Goal: Information Seeking & Learning: Learn about a topic

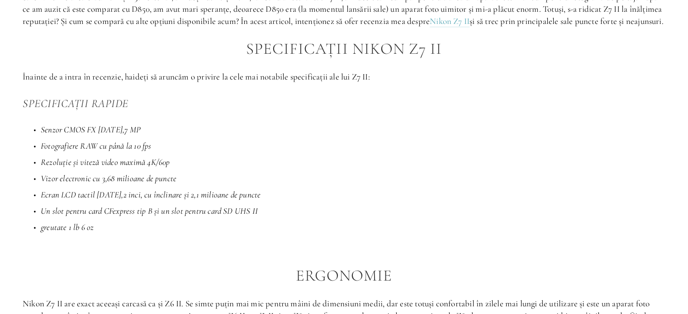
scroll to position [588, 0]
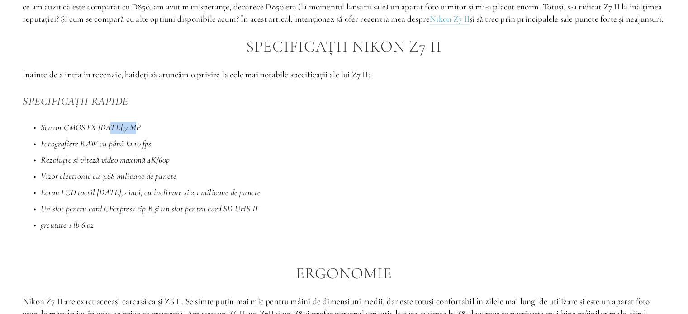
drag, startPoint x: 108, startPoint y: 140, endPoint x: 134, endPoint y: 140, distance: 26.2
click at [134, 134] on p "Senzor CMOS FX [DATE],7 MP" at bounding box center [353, 128] width 624 height 12
drag, startPoint x: 58, startPoint y: 159, endPoint x: 169, endPoint y: 153, distance: 111.4
click at [169, 150] on p "Fotografiere RAW cu până la 10 fps" at bounding box center [353, 144] width 624 height 12
click at [188, 150] on p "Fotografiere RAW cu până la 10 fps" at bounding box center [353, 144] width 624 height 12
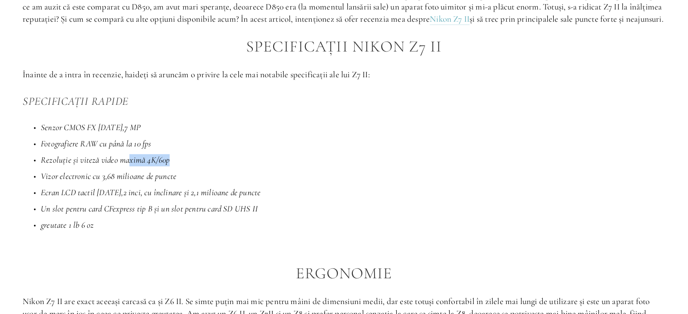
drag, startPoint x: 127, startPoint y: 175, endPoint x: 183, endPoint y: 173, distance: 56.1
click at [183, 166] on p "Rezoluție și viteză video maximă 4K/60p" at bounding box center [353, 160] width 624 height 12
click at [196, 166] on p "Rezoluție și viteză video maximă 4K/60p" at bounding box center [353, 160] width 624 height 12
drag, startPoint x: 75, startPoint y: 191, endPoint x: 177, endPoint y: 184, distance: 102.0
click at [177, 183] on p "Vizor electronic cu 3,68 milioane de puncte" at bounding box center [353, 176] width 624 height 12
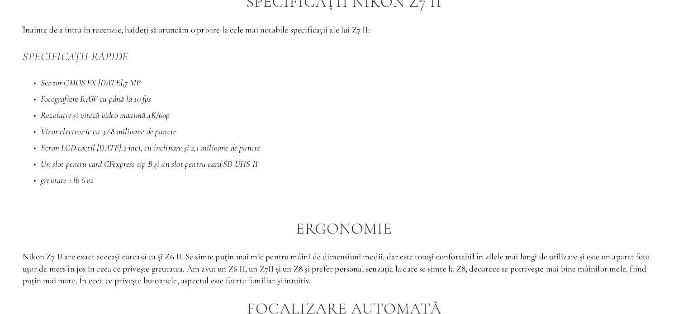
scroll to position [678, 0]
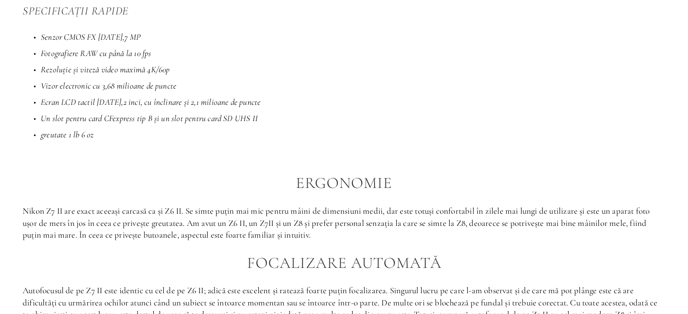
click at [250, 92] on p "Vizor electronic cu 3,68 milioane de puncte" at bounding box center [353, 86] width 624 height 12
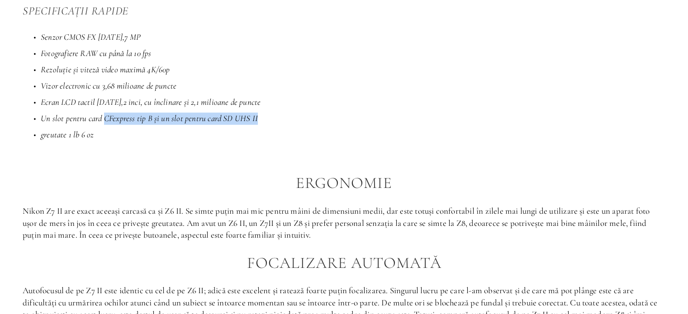
drag, startPoint x: 105, startPoint y: 128, endPoint x: 279, endPoint y: 130, distance: 174.1
click at [279, 125] on p "Un slot pentru card CFexpress tip B și un slot pentru card SD UHS II" at bounding box center [353, 119] width 624 height 12
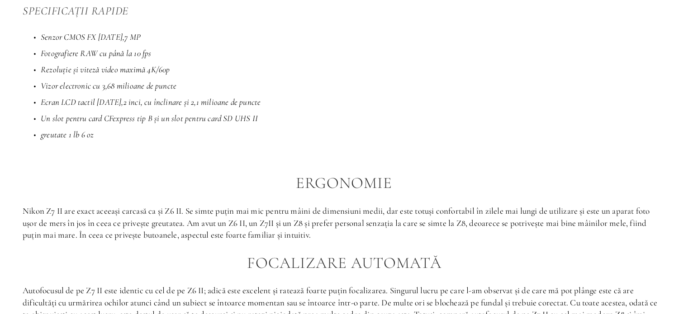
click at [139, 155] on div "Introducere Când Nikon a lansat pentru prima dată Nikon Z7 II , acesta a fost a…" at bounding box center [344, 202] width 642 height 693
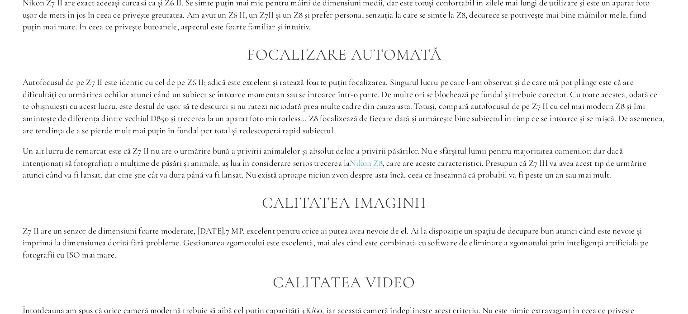
scroll to position [901, 0]
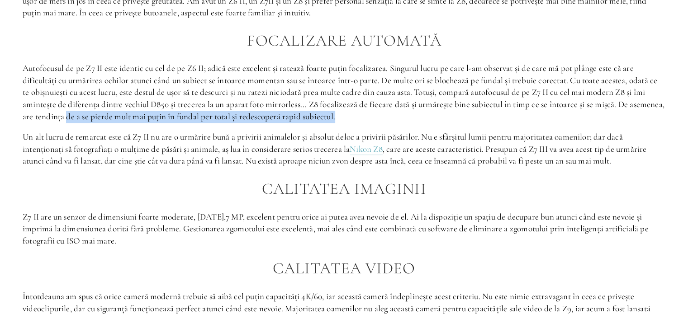
drag, startPoint x: 105, startPoint y: 130, endPoint x: 415, endPoint y: 129, distance: 310.6
click at [415, 123] on p "Autofocusul de pe Z7 II este identic cu cel de pe Z6 II; adică este excelent și…" at bounding box center [344, 92] width 642 height 60
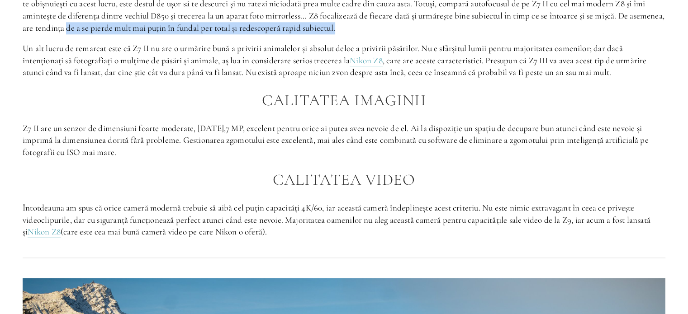
scroll to position [991, 0]
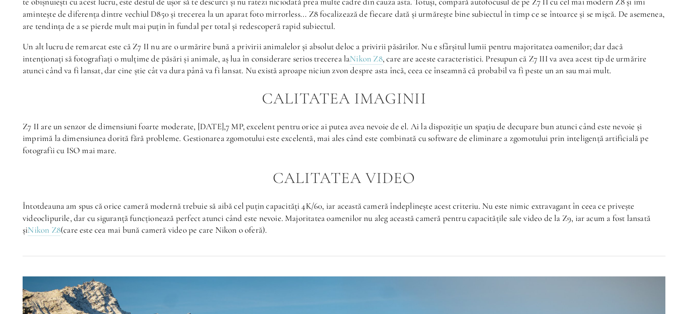
click at [339, 31] on font "Autofocusul de pe Z7 II este identic cu cel de pe Z6 II; adică este excelent și…" at bounding box center [344, 1] width 643 height 58
drag, startPoint x: 309, startPoint y: 38, endPoint x: 330, endPoint y: 38, distance: 21.2
click at [330, 31] on font "Autofocusul de pe Z7 II este identic cu cel de pe Z6 II; adică este excelent și…" at bounding box center [344, 1] width 643 height 58
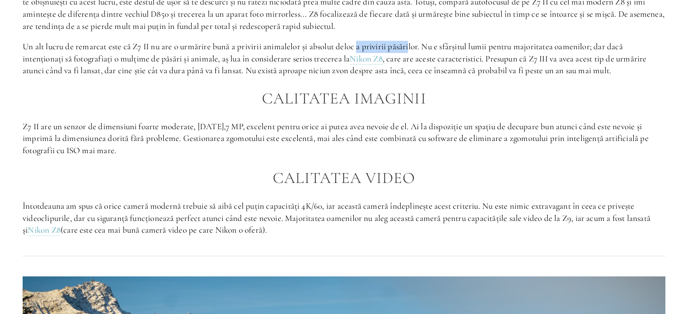
drag, startPoint x: 360, startPoint y: 56, endPoint x: 412, endPoint y: 56, distance: 52.4
click at [412, 56] on font "Un alt lucru de remarcat este că Z7 II nu are o urmărire bună a privirii animal…" at bounding box center [324, 52] width 602 height 23
click at [506, 53] on font "Un alt lucru de remarcat este că Z7 II nu are o urmărire bună a privirii animal…" at bounding box center [324, 52] width 602 height 23
drag, startPoint x: 531, startPoint y: 70, endPoint x: 557, endPoint y: 70, distance: 25.3
click at [557, 70] on font ", care are aceste caracteristici. Presupun că Z7 III va avea acest tip de urmăr…" at bounding box center [336, 64] width 626 height 23
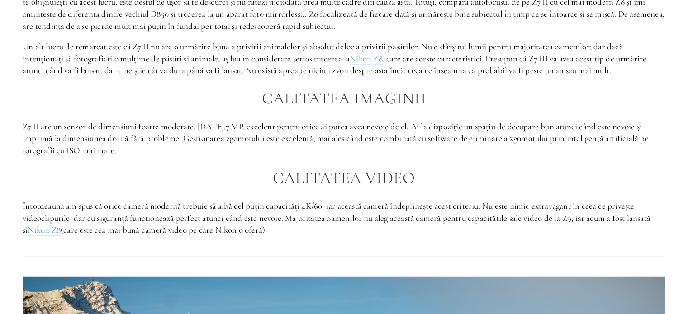
click at [590, 71] on font ", care are aceste caracteristici. Presupun că Z7 III va avea acest tip de urmăr…" at bounding box center [336, 64] width 626 height 23
click at [106, 76] on font ", care are aceste caracteristici. Presupun că Z7 III va avea acest tip de urmăr…" at bounding box center [336, 64] width 626 height 23
drag, startPoint x: 162, startPoint y: 79, endPoint x: 228, endPoint y: 77, distance: 66.0
click at [228, 76] on font ", care are aceste caracteristici. Presupun că Z7 III va avea acest tip de urmăr…" at bounding box center [336, 64] width 626 height 23
click at [212, 76] on font ", care are aceste caracteristici. Presupun că Z7 III va avea acest tip de urmăr…" at bounding box center [336, 64] width 626 height 23
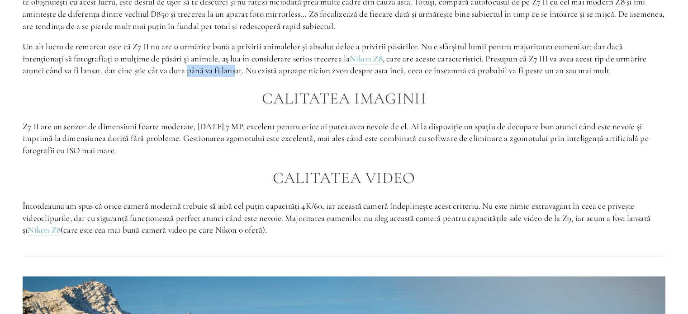
drag, startPoint x: 186, startPoint y: 83, endPoint x: 235, endPoint y: 83, distance: 48.8
click at [235, 76] on font ", care are aceste caracteristici. Presupun că Z7 III va avea acest tip de urmăr…" at bounding box center [336, 64] width 626 height 23
drag, startPoint x: 264, startPoint y: 83, endPoint x: 401, endPoint y: 83, distance: 137.0
click at [401, 76] on font ", care are aceste caracteristici. Presupun că Z7 III va avea acest tip de urmăr…" at bounding box center [336, 64] width 626 height 23
click at [464, 76] on font ", care are aceste caracteristici. Presupun că Z7 III va avea acest tip de urmăr…" at bounding box center [336, 64] width 626 height 23
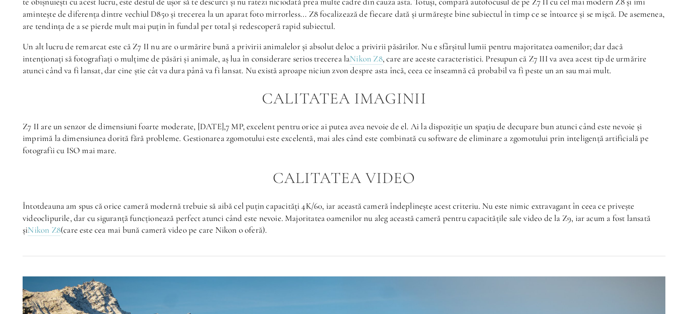
click at [406, 76] on font ", care are aceste caracteristici. Presupun că Z7 III va avea acest tip de urmăr…" at bounding box center [336, 64] width 626 height 23
drag, startPoint x: 434, startPoint y: 84, endPoint x: 503, endPoint y: 85, distance: 69.2
click at [503, 76] on font ", care are aceste caracteristici. Presupun că Z7 III va avea acest tip de urmăr…" at bounding box center [336, 64] width 626 height 23
click at [526, 76] on font ", care are aceste caracteristici. Presupun că Z7 III va avea acest tip de urmăr…" at bounding box center [336, 64] width 626 height 23
click at [571, 76] on font ", care are aceste caracteristici. Presupun că Z7 III va avea acest tip de urmăr…" at bounding box center [336, 64] width 626 height 23
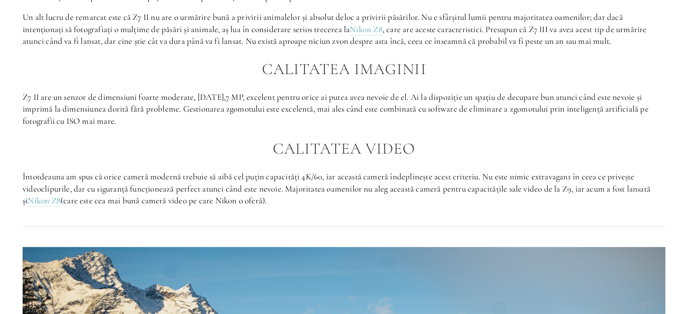
scroll to position [1036, 0]
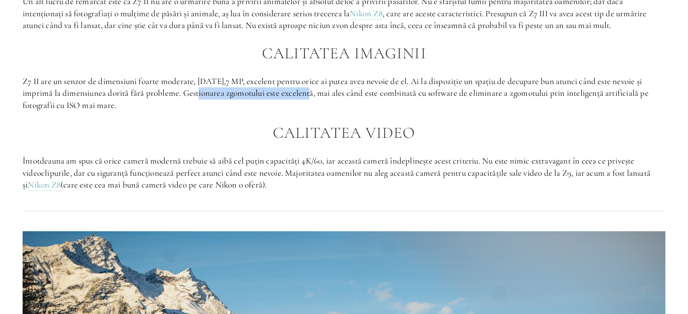
drag, startPoint x: 200, startPoint y: 104, endPoint x: 312, endPoint y: 106, distance: 112.1
click at [312, 106] on font "Z7 II are un senzor de dimensiuni foarte moderate, [DATE],7 MP, excelent pentru…" at bounding box center [337, 93] width 628 height 34
click at [279, 112] on p "Z7 II are un senzor de dimensiuni foarte moderate, [DATE],7 MP, excelent pentru…" at bounding box center [344, 94] width 642 height 36
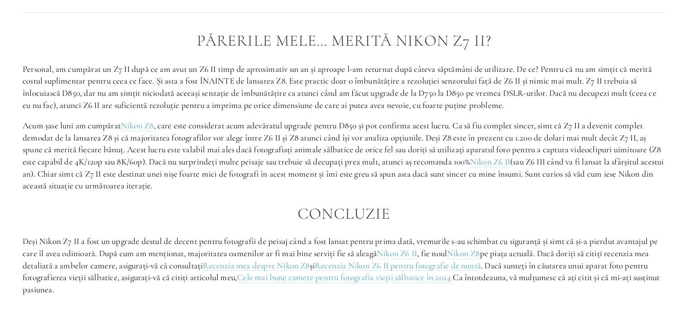
scroll to position [1669, 0]
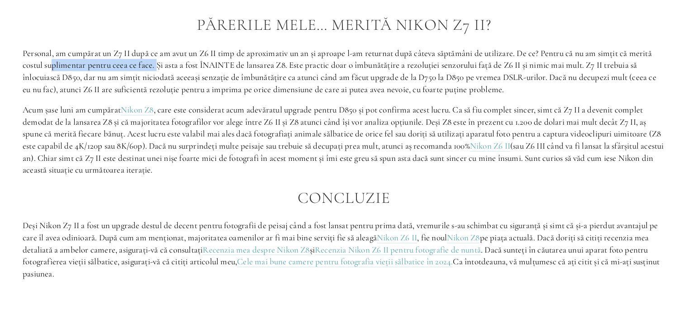
drag, startPoint x: 51, startPoint y: 76, endPoint x: 157, endPoint y: 81, distance: 106.3
click at [157, 81] on font "Personal, am cumpărat un Z7 II după ce am avut un Z6 II timp de aproximativ un …" at bounding box center [340, 70] width 635 height 47
drag, startPoint x: 206, startPoint y: 79, endPoint x: 269, endPoint y: 76, distance: 63.3
click at [269, 76] on font "Personal, am cumpărat un Z7 II după ce am avut un Z6 II timp de aproximativ un …" at bounding box center [340, 70] width 635 height 47
click at [298, 76] on font "Personal, am cumpărat un Z7 II după ce am avut un Z6 II timp de aproximativ un …" at bounding box center [340, 70] width 635 height 47
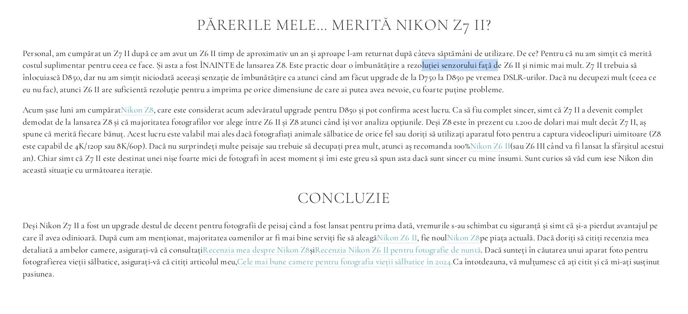
drag, startPoint x: 459, startPoint y: 74, endPoint x: 502, endPoint y: 76, distance: 43.4
click at [502, 76] on font "Personal, am cumpărat un Z7 II după ce am avut un Z6 II timp de aproximativ un …" at bounding box center [340, 70] width 635 height 47
click at [530, 73] on font "Personal, am cumpărat un Z7 II după ce am avut un Z6 II timp de aproximativ un …" at bounding box center [340, 70] width 635 height 47
drag, startPoint x: 552, startPoint y: 80, endPoint x: 566, endPoint y: 78, distance: 14.1
click at [562, 79] on font "Personal, am cumpărat un Z7 II după ce am avut un Z6 II timp de aproximativ un …" at bounding box center [340, 70] width 635 height 47
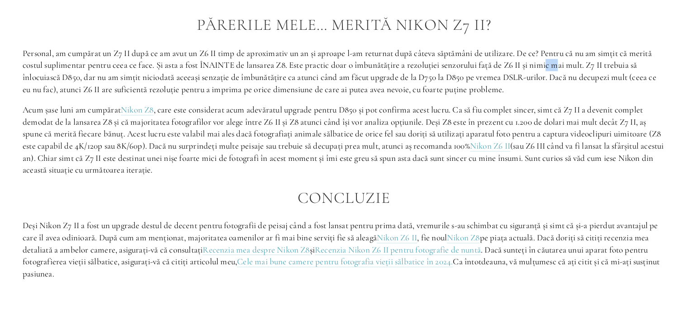
click at [583, 77] on font "Personal, am cumpărat un Z7 II după ce am avut un Z6 II timp de aproximativ un …" at bounding box center [340, 70] width 635 height 47
click at [611, 81] on font "Personal, am cumpărat un Z7 II după ce am avut un Z6 II timp de aproximativ un …" at bounding box center [340, 70] width 635 height 47
drag, startPoint x: 410, startPoint y: 88, endPoint x: 467, endPoint y: 86, distance: 57.4
click at [467, 86] on font "Personal, am cumpărat un Z7 II după ce am avut un Z6 II timp de aproximativ un …" at bounding box center [340, 70] width 635 height 47
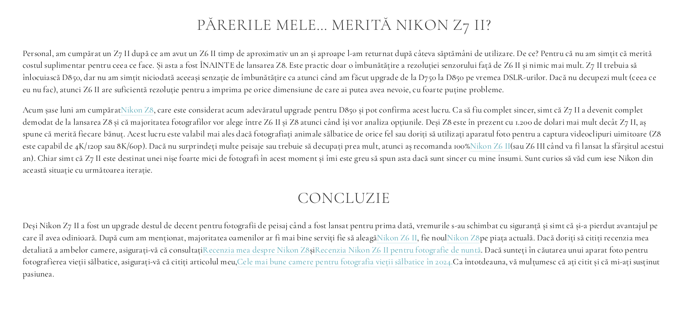
click at [565, 86] on font "Personal, am cumpărat un Z7 II după ce am avut un Z6 II timp de aproximativ un …" at bounding box center [340, 70] width 635 height 47
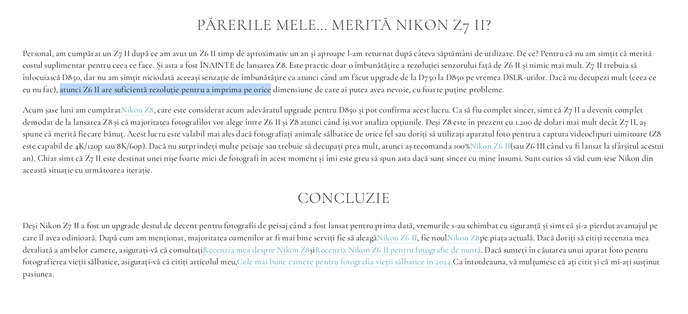
drag, startPoint x: 61, startPoint y: 101, endPoint x: 273, endPoint y: 99, distance: 212.5
click at [273, 94] on font "Personal, am cumpărat un Z7 II după ce am avut un Z6 II timp de aproximativ un …" at bounding box center [340, 70] width 635 height 47
click at [269, 94] on font "Personal, am cumpărat un Z7 II după ce am avut un Z6 II timp de aproximativ un …" at bounding box center [340, 70] width 635 height 47
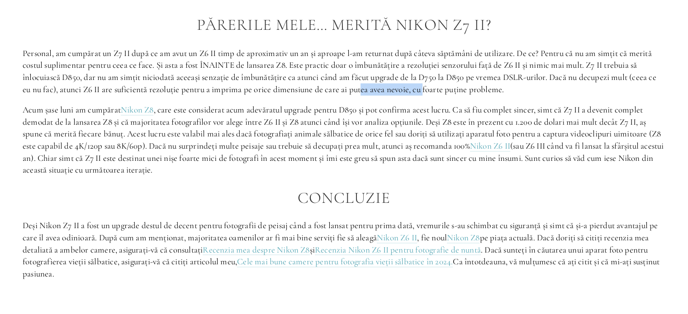
drag, startPoint x: 362, startPoint y: 99, endPoint x: 425, endPoint y: 98, distance: 63.8
click at [425, 94] on font "Personal, am cumpărat un Z7 II după ce am avut un Z6 II timp de aproximativ un …" at bounding box center [340, 70] width 635 height 47
click at [458, 94] on font "Personal, am cumpărat un Z7 II după ce am avut un Z6 II timp de aproximativ un …" at bounding box center [340, 70] width 635 height 47
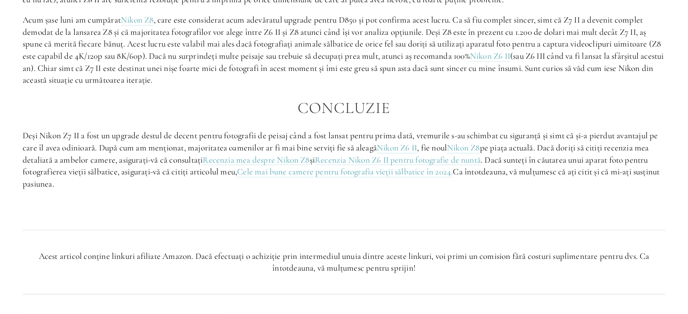
scroll to position [1760, 0]
drag, startPoint x: 103, startPoint y: 44, endPoint x: 159, endPoint y: 42, distance: 55.6
click at [159, 42] on font ", care este considerat acum adevăratul upgrade pentru D850 și pot confirma aces…" at bounding box center [343, 37] width 640 height 47
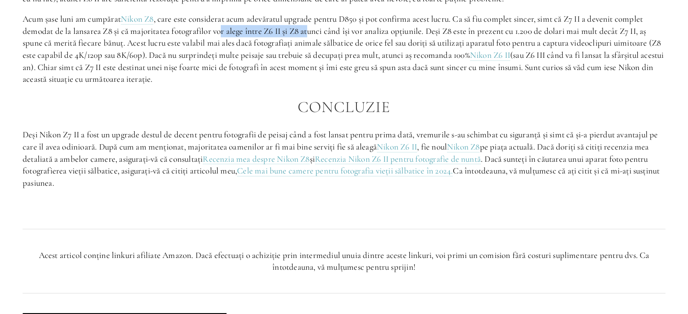
drag, startPoint x: 219, startPoint y: 44, endPoint x: 307, endPoint y: 42, distance: 88.6
click at [307, 42] on font ", care este considerat acum adevăratul upgrade pentru D850 și pot confirma aces…" at bounding box center [343, 37] width 640 height 47
click at [334, 47] on font ", care este considerat acum adevăratul upgrade pentru D850 și pot confirma aces…" at bounding box center [343, 37] width 640 height 47
click at [358, 47] on font ", care este considerat acum adevăratul upgrade pentru D850 și pot confirma aces…" at bounding box center [343, 37] width 640 height 47
drag, startPoint x: 394, startPoint y: 47, endPoint x: 415, endPoint y: 47, distance: 20.3
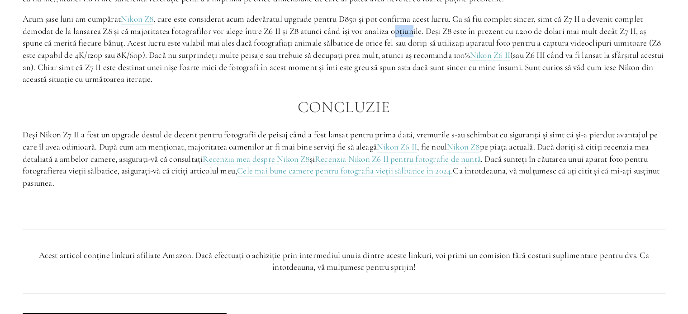
click at [415, 47] on font ", care este considerat acum adevăratul upgrade pentru D850 și pot confirma aces…" at bounding box center [343, 37] width 640 height 47
click at [428, 47] on font ", care este considerat acum adevăratul upgrade pentru D850 și pot confirma aces…" at bounding box center [343, 37] width 640 height 47
drag, startPoint x: 519, startPoint y: 43, endPoint x: 566, endPoint y: 43, distance: 47.0
click at [566, 43] on font ", care este considerat acum adevăratul upgrade pentru D850 și pot confirma aces…" at bounding box center [343, 37] width 640 height 47
drag, startPoint x: 59, startPoint y: 57, endPoint x: 96, endPoint y: 52, distance: 36.9
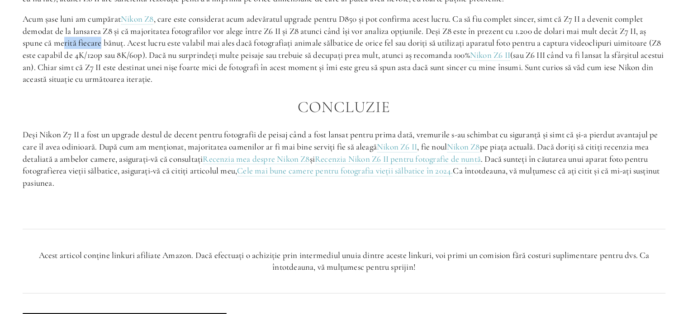
click at [96, 52] on font ", care este considerat acum adevăratul upgrade pentru D850 și pot confirma aces…" at bounding box center [343, 37] width 640 height 47
click at [123, 50] on font ", care este considerat acum adevăratul upgrade pentru D850 și pot confirma aces…" at bounding box center [343, 37] width 640 height 47
click at [180, 52] on font ", care este considerat acum adevăratul upgrade pentru D850 și pot confirma aces…" at bounding box center [343, 37] width 640 height 47
drag, startPoint x: 30, startPoint y: 66, endPoint x: 101, endPoint y: 67, distance: 71.4
click at [100, 60] on font ", care este considerat acum adevăratul upgrade pentru D850 și pot confirma aces…" at bounding box center [343, 37] width 640 height 47
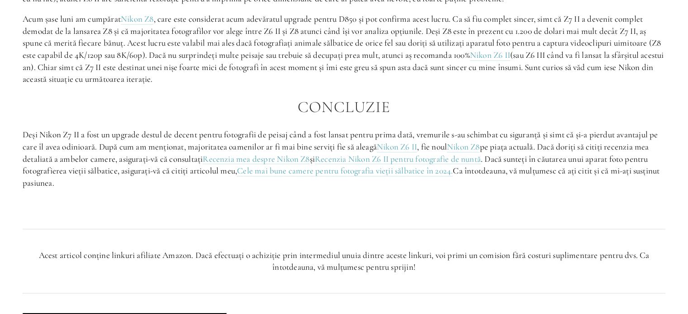
click at [193, 60] on font ", care este considerat acum adevăratul upgrade pentru D850 și pot confirma aces…" at bounding box center [343, 37] width 640 height 47
drag, startPoint x: 293, startPoint y: 67, endPoint x: 358, endPoint y: 69, distance: 65.1
click at [358, 60] on font ", care este considerat acum adevăratul upgrade pentru D850 și pot confirma aces…" at bounding box center [343, 37] width 640 height 47
drag, startPoint x: 76, startPoint y: 81, endPoint x: 135, endPoint y: 79, distance: 59.3
click at [135, 79] on font "(sau Z6 III când va fi lansat la sfârșitul acestui an). Chiar simt că Z7 II est…" at bounding box center [344, 67] width 643 height 34
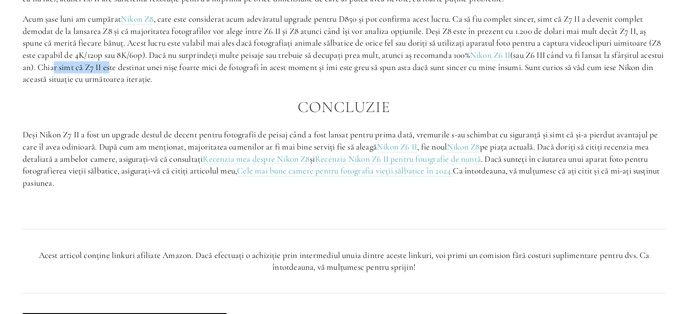
click at [135, 79] on font "(sau Z6 III când va fi lansat la sfârșitul acestui an). Chiar simt că Z7 II est…" at bounding box center [344, 67] width 643 height 34
click at [204, 85] on p "Acum șase luni am cumpărat Nikon Z8 , care este considerat acum adevăratul upgr…" at bounding box center [344, 49] width 642 height 72
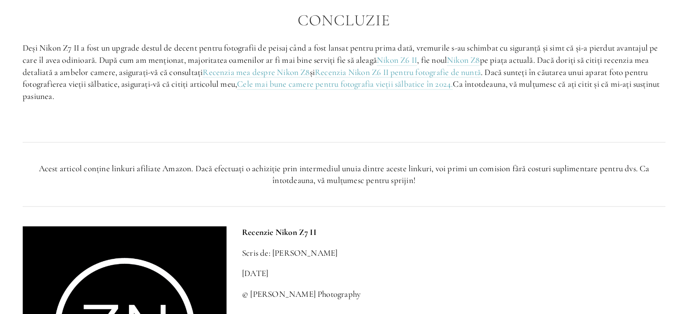
scroll to position [1850, 0]
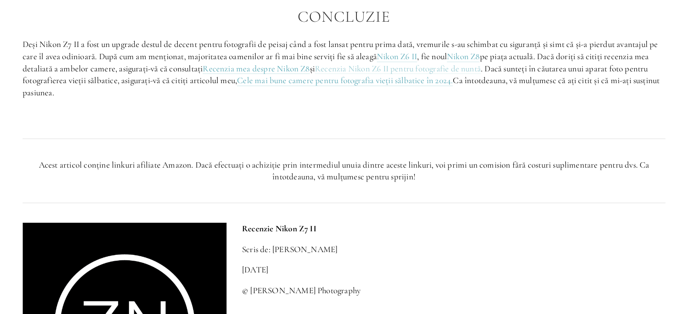
click at [403, 74] on font "Recenzia Nikon Z6 II pentru fotografie de nuntă" at bounding box center [398, 68] width 166 height 10
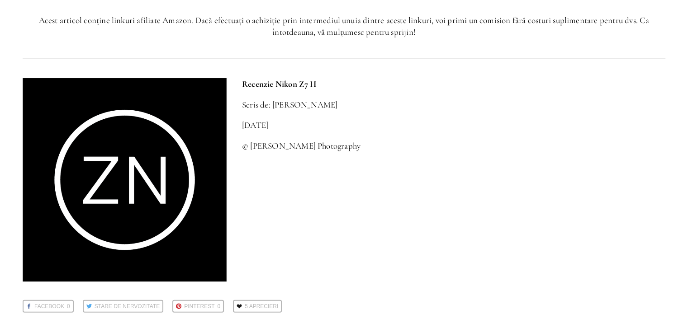
scroll to position [2121, 0]
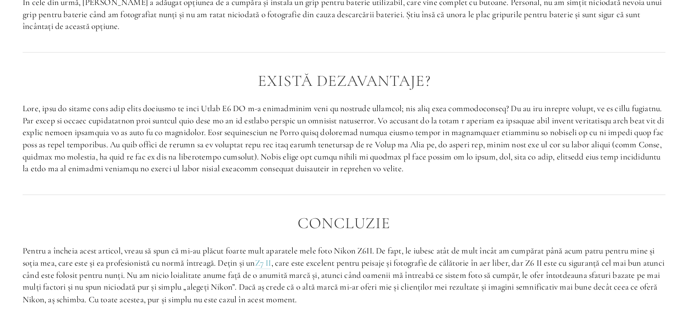
scroll to position [1447, 0]
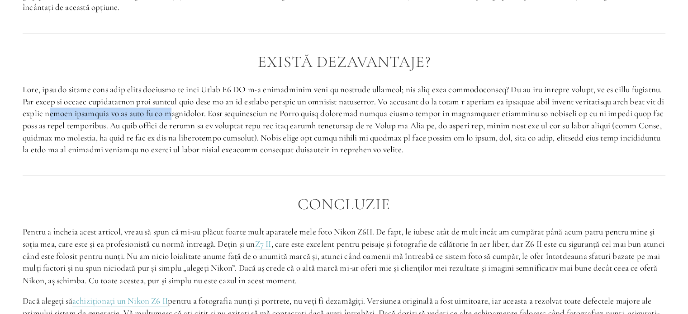
drag, startPoint x: 53, startPoint y: 102, endPoint x: 165, endPoint y: 101, distance: 111.7
click at [165, 101] on font at bounding box center [344, 119] width 643 height 71
drag, startPoint x: 213, startPoint y: 102, endPoint x: 258, endPoint y: 102, distance: 44.3
click at [258, 102] on font at bounding box center [344, 119] width 643 height 71
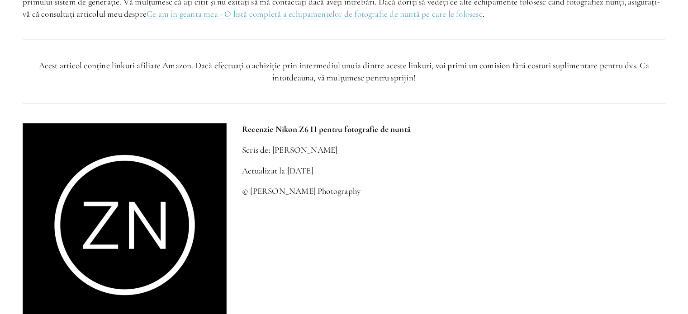
scroll to position [1763, 0]
